Goal: Information Seeking & Learning: Learn about a topic

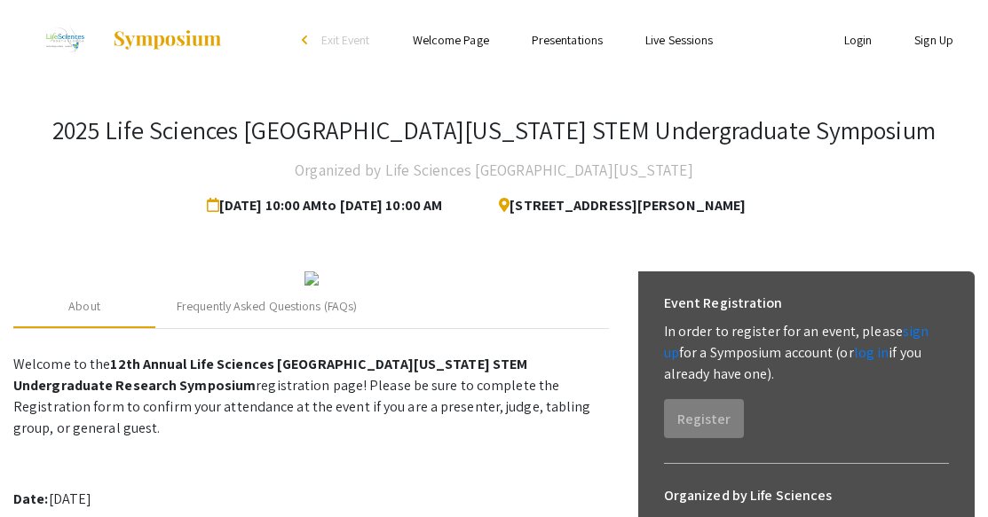
click at [754, 146] on h3 "2025 Life Sciences [GEOGRAPHIC_DATA][US_STATE] STEM Undergraduate Symposium" at bounding box center [493, 130] width 883 height 30
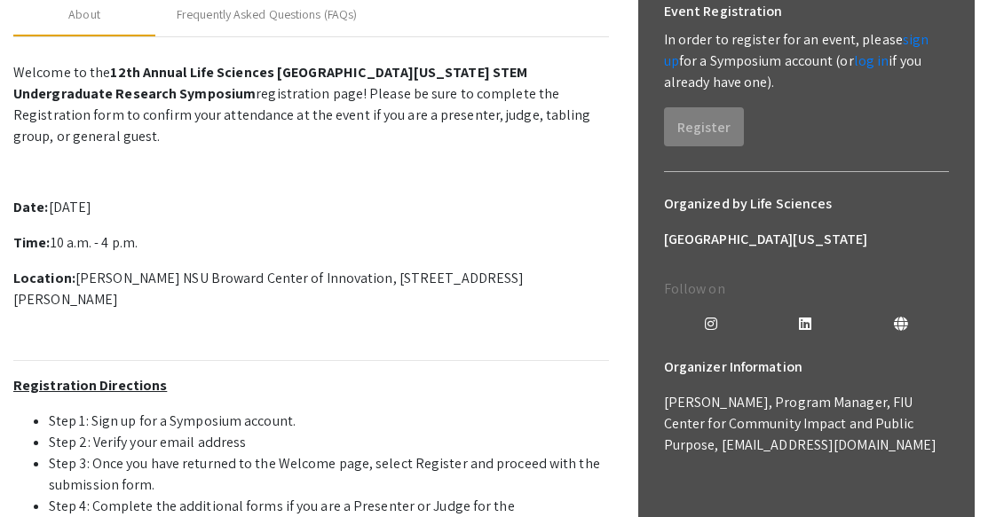
scroll to position [355, 0]
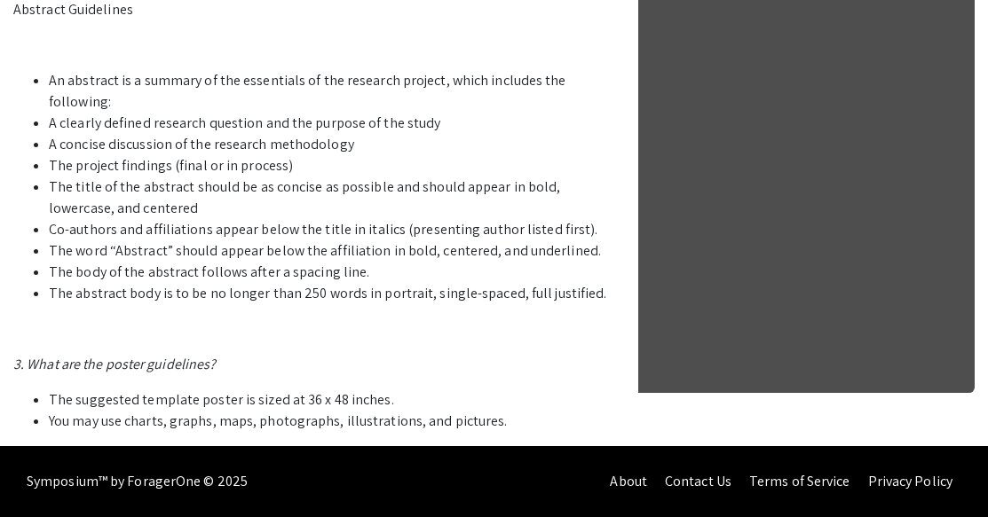
scroll to position [1135, 0]
drag, startPoint x: 61, startPoint y: 300, endPoint x: 591, endPoint y: 289, distance: 530.0
click at [590, 289] on li "The abstract body is to be no longer than 250 words in portrait, single-spaced,…" at bounding box center [329, 293] width 560 height 21
click at [595, 285] on li "The abstract body is to be no longer than 250 words in portrait, single-spaced,…" at bounding box center [329, 293] width 560 height 21
click at [567, 238] on li "Co-authors and affiliations appear below the title in italics (presenting autho…" at bounding box center [329, 229] width 560 height 21
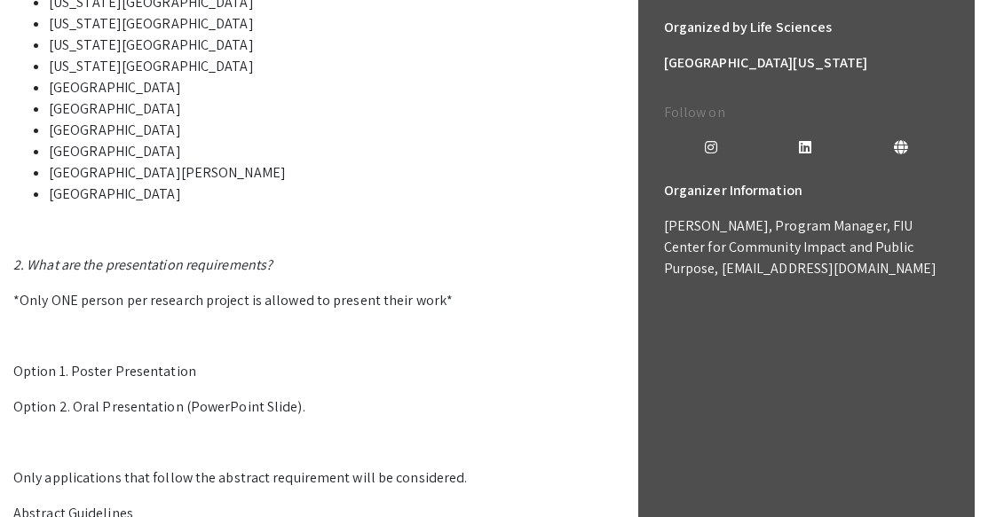
scroll to position [603, 0]
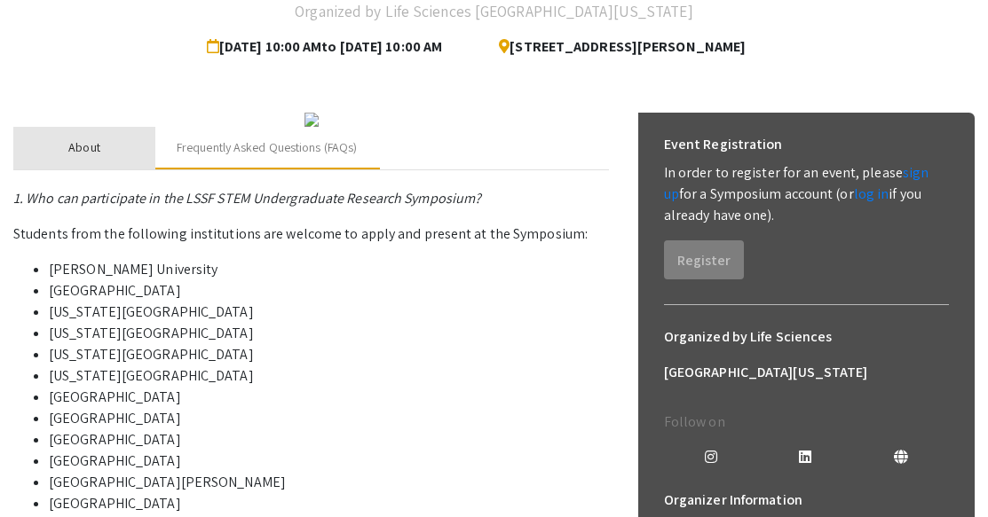
click at [114, 170] on div "About" at bounding box center [84, 148] width 142 height 43
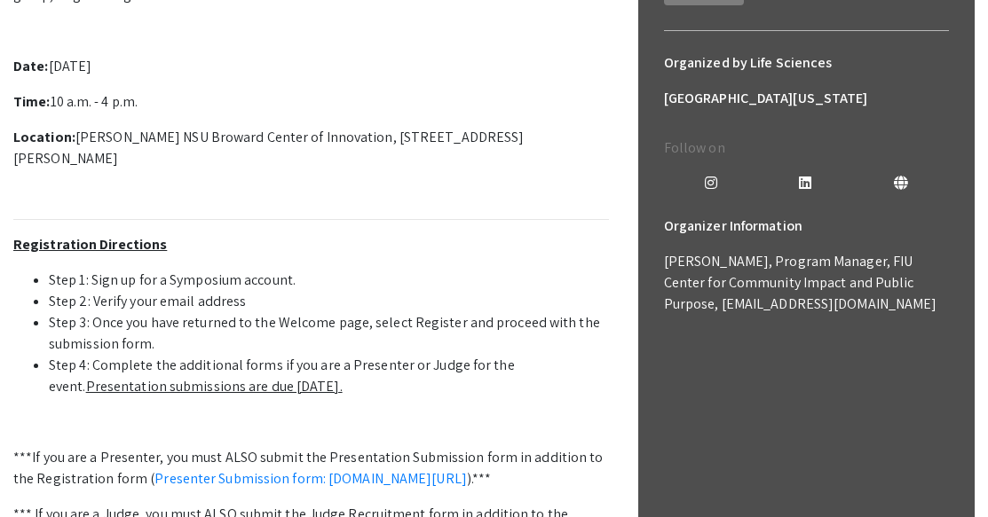
scroll to position [514, 0]
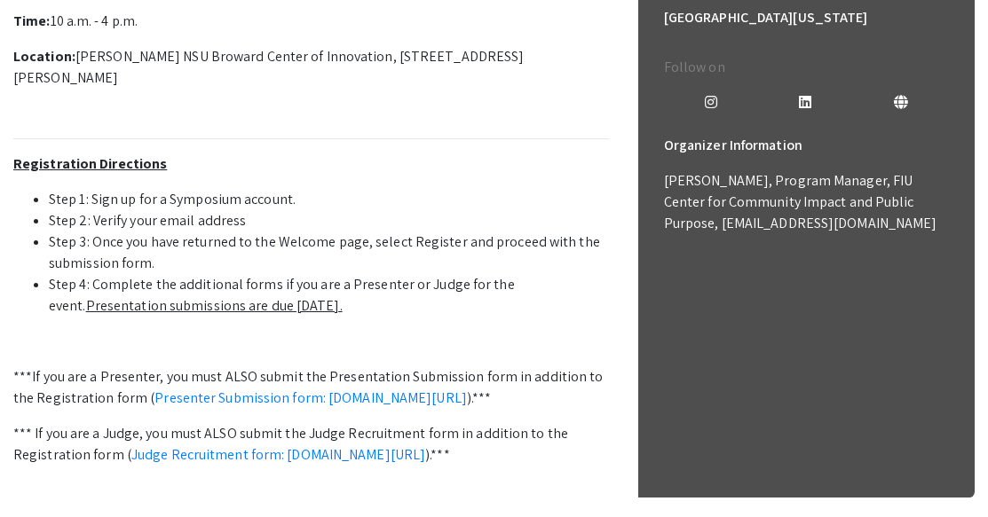
drag, startPoint x: 156, startPoint y: 54, endPoint x: 470, endPoint y: 57, distance: 314.2
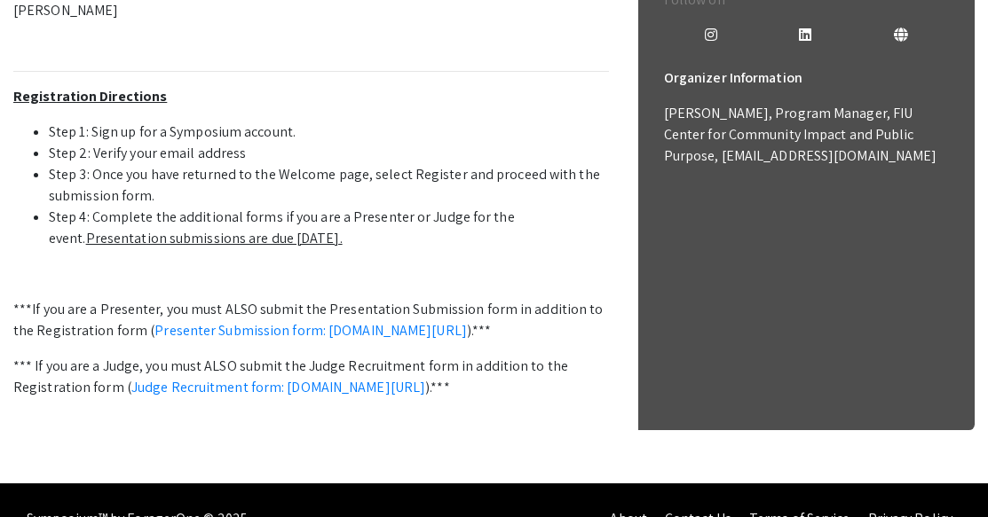
scroll to position [603, 0]
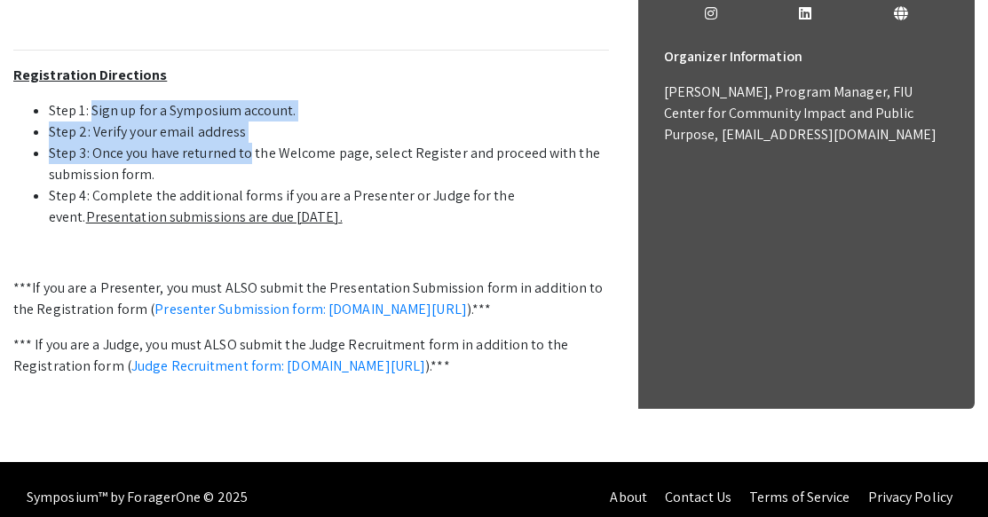
drag, startPoint x: 94, startPoint y: 260, endPoint x: 309, endPoint y: 288, distance: 216.7
click at [259, 228] on ul "Step 1: Sign up for a Symposium account. Step 2: Verify your email address Step…" at bounding box center [311, 164] width 596 height 128
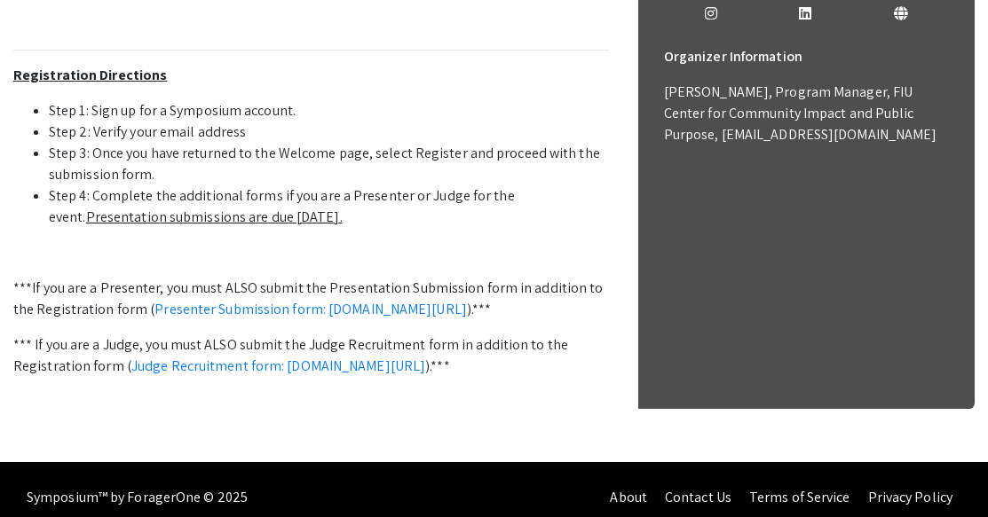
click at [318, 185] on li "Step 3: Once you have returned to the Welcome page, select Register and proceed…" at bounding box center [329, 164] width 560 height 43
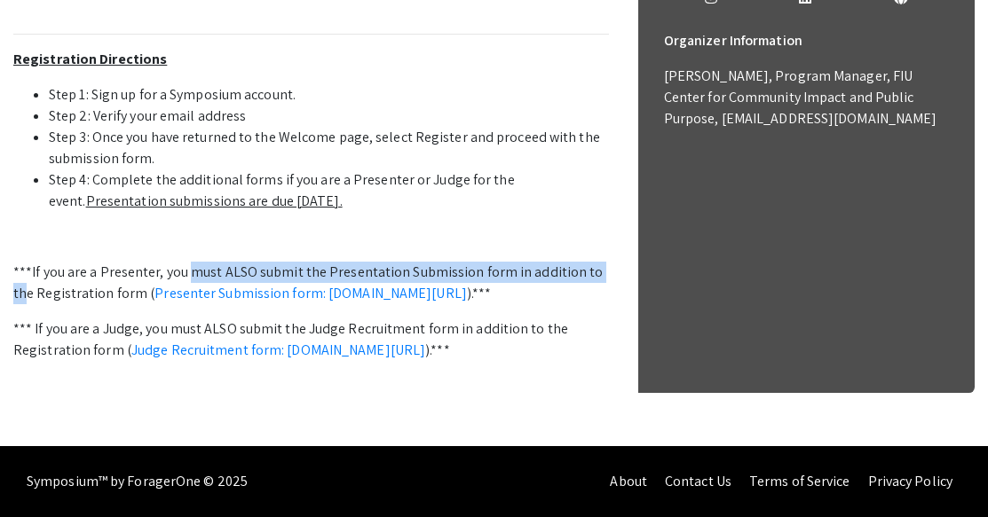
drag, startPoint x: 261, startPoint y: 253, endPoint x: 601, endPoint y: 248, distance: 340.0
click at [601, 262] on p "***If you are a Presenter, you must ALSO submit the Presentation Submission for…" at bounding box center [311, 283] width 596 height 43
click at [588, 262] on p "***If you are a Presenter, you must ALSO submit the Presentation Submission for…" at bounding box center [311, 283] width 596 height 43
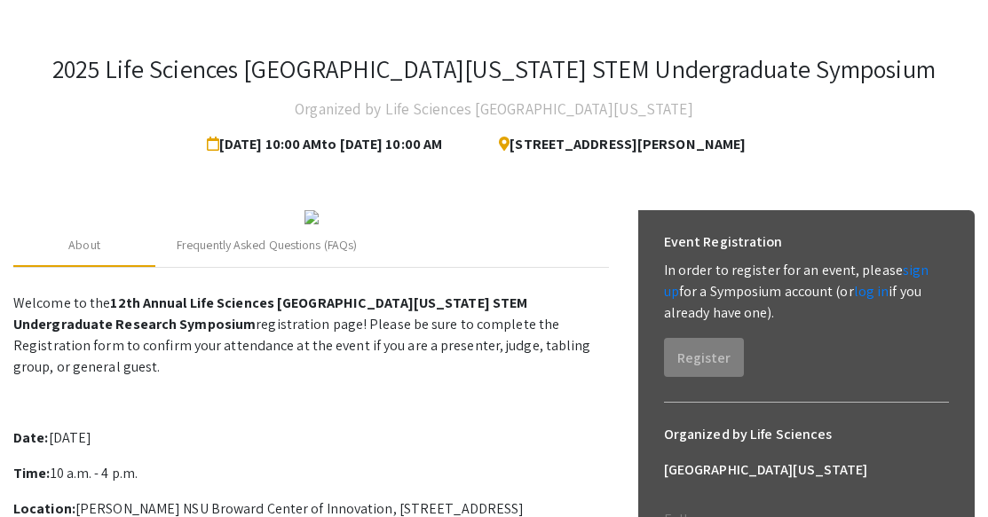
scroll to position [0, 0]
